Goal: Find specific page/section: Find specific page/section

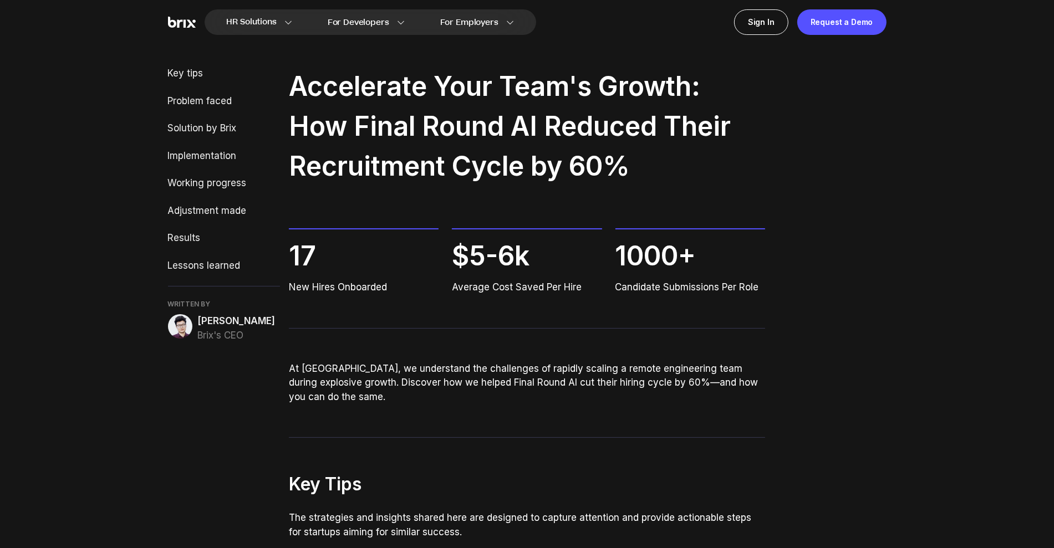
click at [189, 26] on img at bounding box center [182, 23] width 28 height 12
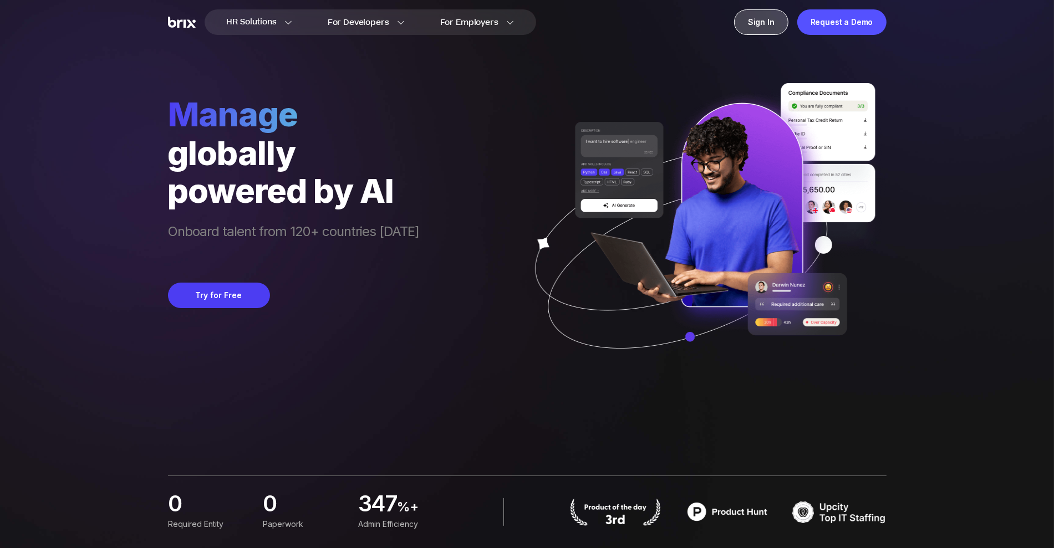
click at [768, 15] on div "Sign In" at bounding box center [761, 22] width 54 height 26
